Goal: Task Accomplishment & Management: Use online tool/utility

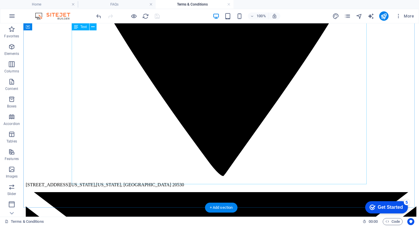
scroll to position [950, 0]
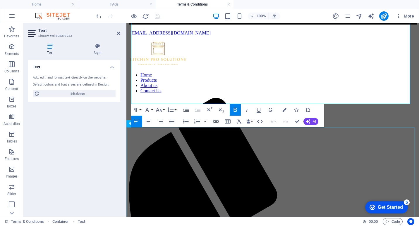
scroll to position [1030, 0]
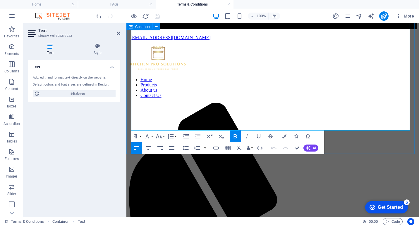
drag, startPoint x: 191, startPoint y: 82, endPoint x: 130, endPoint y: 81, distance: 60.8
click at [236, 135] on icon "button" at bounding box center [235, 136] width 3 height 4
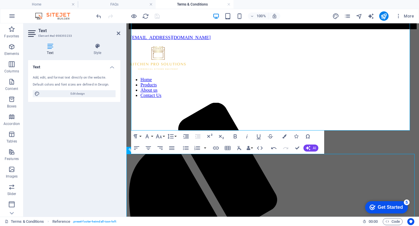
scroll to position [1003, 0]
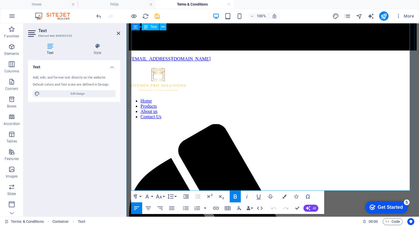
scroll to position [1060, 0]
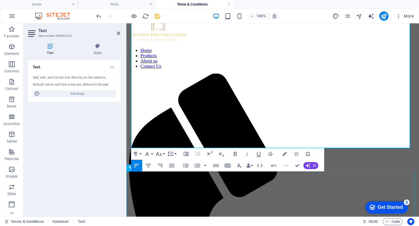
drag, startPoint x: 131, startPoint y: 51, endPoint x: 217, endPoint y: 179, distance: 153.6
click at [172, 154] on icon "button" at bounding box center [170, 154] width 7 height 7
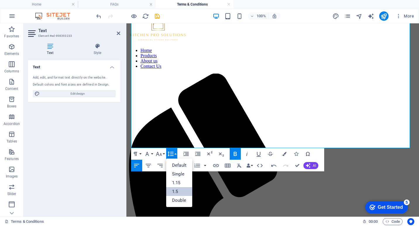
scroll to position [0, 0]
click at [176, 190] on link "1.5" at bounding box center [179, 191] width 26 height 9
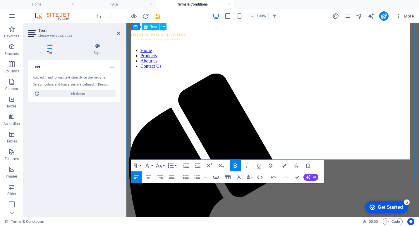
drag, startPoint x: 196, startPoint y: 106, endPoint x: 131, endPoint y: 109, distance: 64.4
click at [234, 165] on icon "button" at bounding box center [235, 165] width 7 height 7
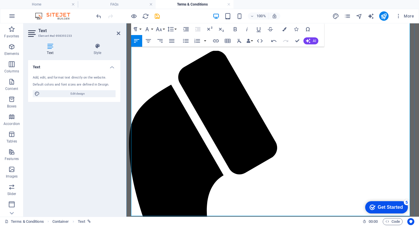
scroll to position [1089, 0]
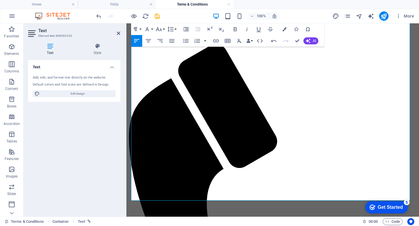
drag, startPoint x: 193, startPoint y: 114, endPoint x: 243, endPoint y: 151, distance: 62.7
click at [235, 28] on icon "button" at bounding box center [235, 29] width 7 height 7
drag, startPoint x: 201, startPoint y: 155, endPoint x: 239, endPoint y: 160, distance: 38.3
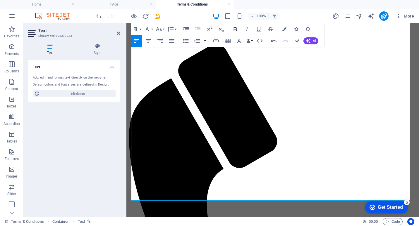
click at [234, 28] on icon "button" at bounding box center [235, 29] width 7 height 7
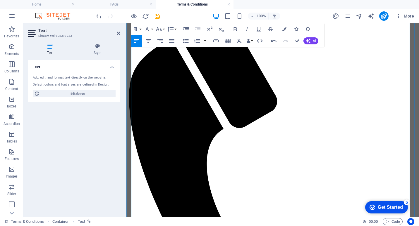
scroll to position [1147, 0]
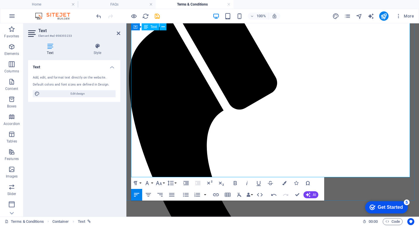
drag, startPoint x: 232, startPoint y: 154, endPoint x: 146, endPoint y: 154, distance: 85.4
click at [284, 182] on icon "button" at bounding box center [284, 183] width 4 height 4
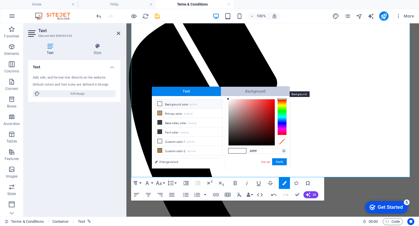
click at [250, 90] on span "Background" at bounding box center [255, 91] width 69 height 9
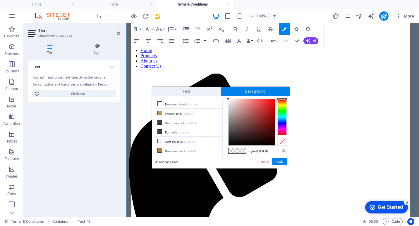
scroll to position [1001, 0]
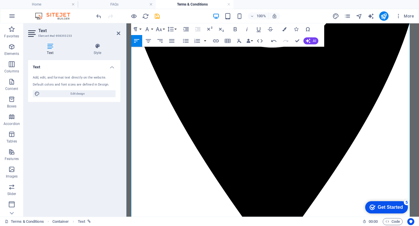
scroll to position [562, 0]
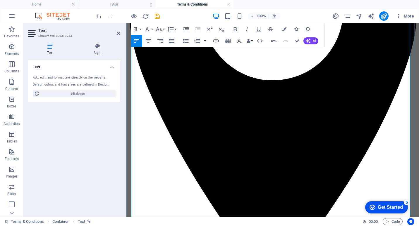
drag, startPoint x: 269, startPoint y: 121, endPoint x: 322, endPoint y: 120, distance: 53.8
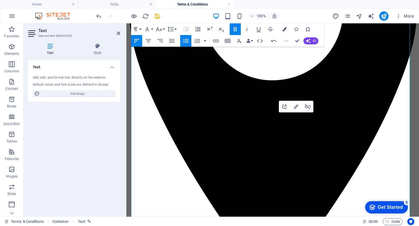
click at [284, 29] on icon "button" at bounding box center [284, 29] width 4 height 4
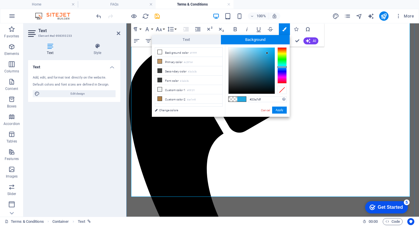
scroll to position [1118, 0]
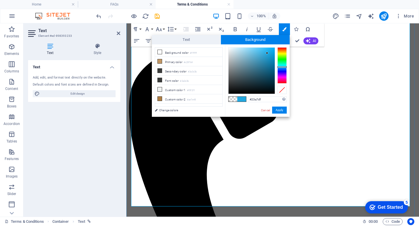
drag, startPoint x: 233, startPoint y: 182, endPoint x: 146, endPoint y: 184, distance: 86.9
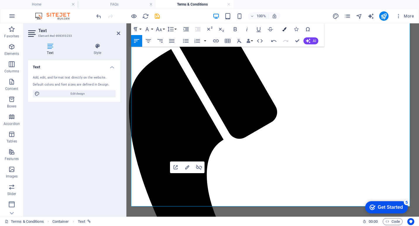
click at [285, 29] on icon "button" at bounding box center [284, 29] width 4 height 4
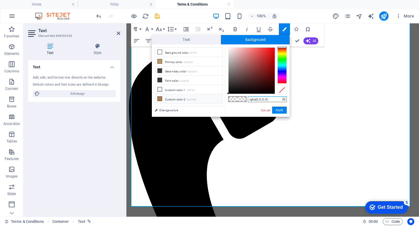
drag, startPoint x: 270, startPoint y: 99, endPoint x: 214, endPoint y: 100, distance: 55.3
click at [215, 100] on div "less Background color #ffffff Primary color #c29764 Secondary color #3a3c3b Fon…" at bounding box center [221, 80] width 138 height 73
type input "#23a7Df"
click at [279, 111] on button "Apply" at bounding box center [279, 110] width 15 height 7
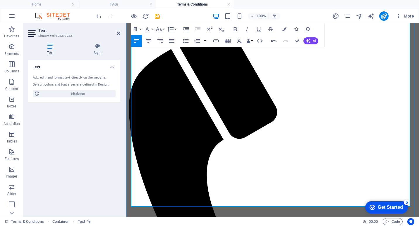
drag, startPoint x: 167, startPoint y: 155, endPoint x: 131, endPoint y: 156, distance: 35.4
click at [236, 29] on icon "button" at bounding box center [235, 29] width 3 height 4
drag, startPoint x: 185, startPoint y: 174, endPoint x: 132, endPoint y: 178, distance: 52.8
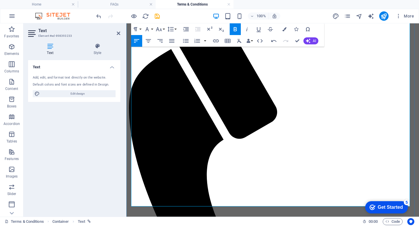
click at [235, 28] on icon "button" at bounding box center [235, 29] width 7 height 7
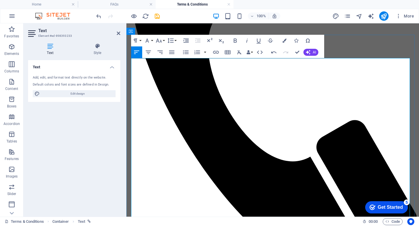
scroll to position [153, 0]
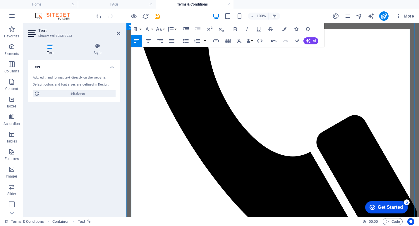
click at [157, 18] on icon "save" at bounding box center [157, 16] width 7 height 7
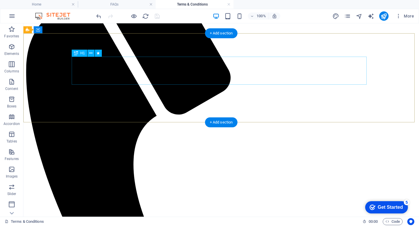
scroll to position [36, 0]
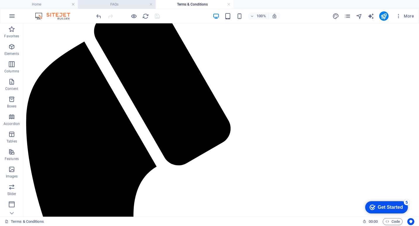
click at [118, 4] on h4 "FAQs" at bounding box center [117, 4] width 78 height 6
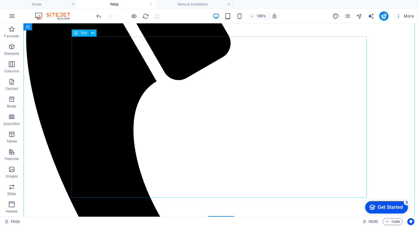
scroll to position [117, 0]
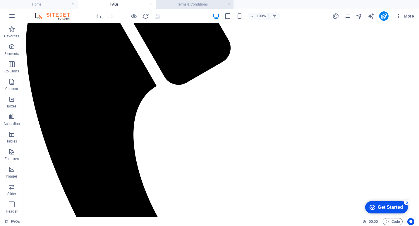
click at [183, 2] on h4 "Terms & Conditions" at bounding box center [195, 4] width 78 height 6
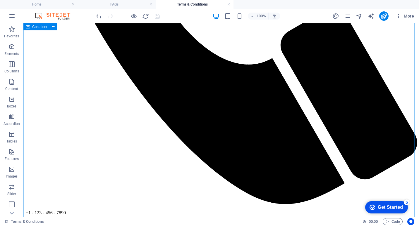
scroll to position [351, 0]
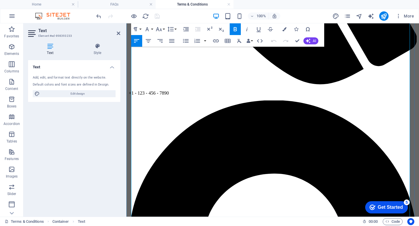
scroll to position [329, 0]
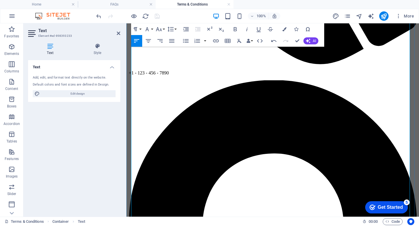
scroll to position [358, 0]
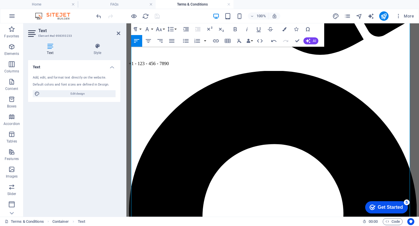
click at [110, 179] on div "Text Add, edit, and format text directly on the website. Default colors and fon…" at bounding box center [74, 136] width 92 height 152
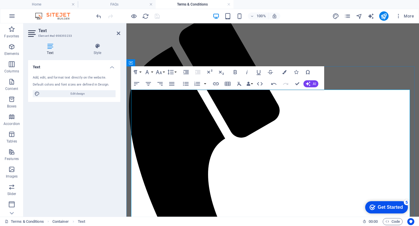
scroll to position [0, 0]
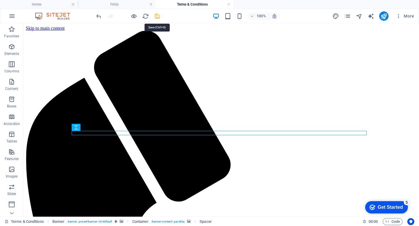
click at [158, 16] on icon "save" at bounding box center [157, 16] width 7 height 7
